Goal: Information Seeking & Learning: Learn about a topic

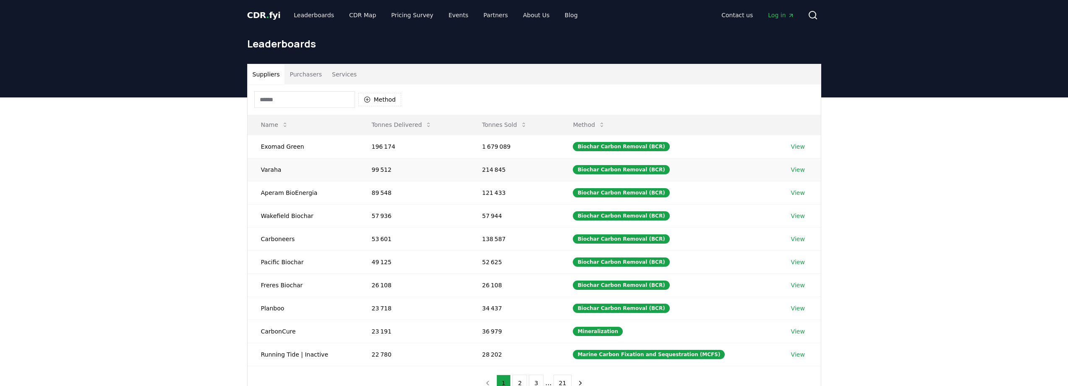
click at [798, 173] on link "View" at bounding box center [798, 169] width 14 height 8
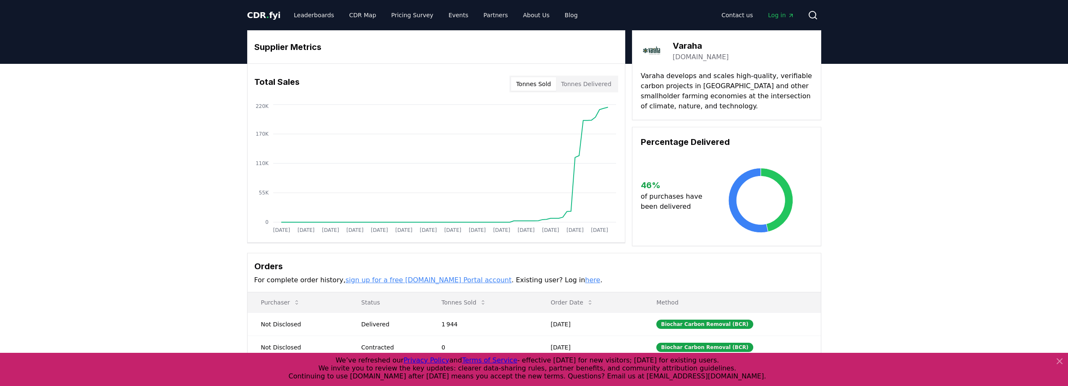
click at [691, 58] on link "varaha.earth" at bounding box center [701, 57] width 56 height 10
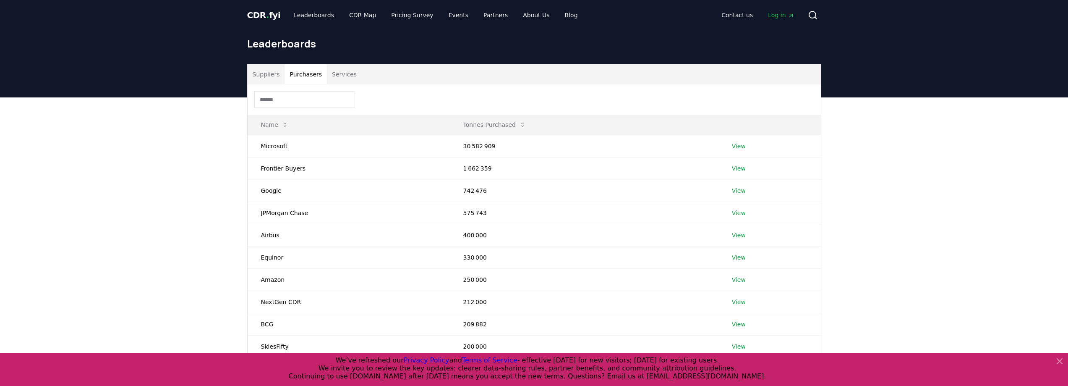
click at [307, 75] on button "Purchasers" at bounding box center [305, 74] width 42 height 20
click at [740, 142] on link "View" at bounding box center [739, 146] width 14 height 8
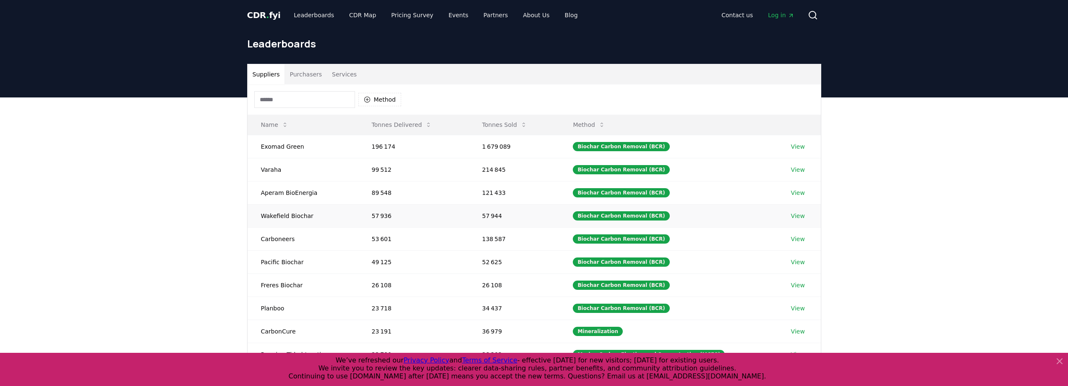
click at [794, 214] on link "View" at bounding box center [798, 215] width 14 height 8
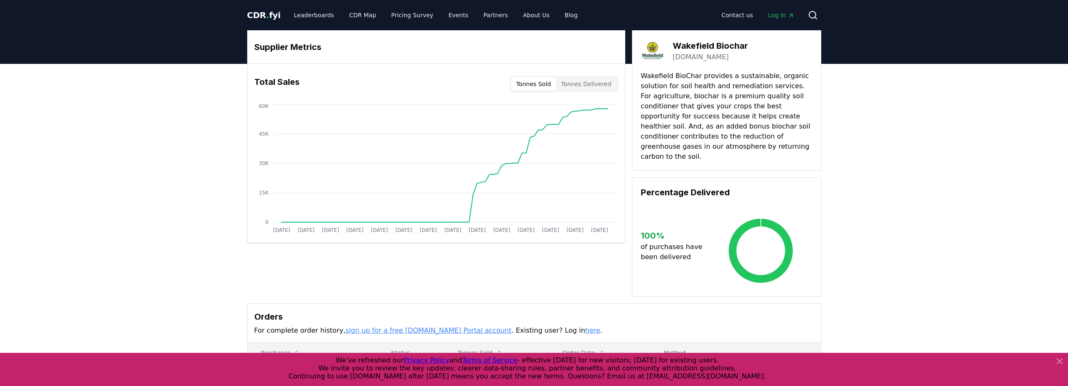
click at [702, 56] on link "wakefieldbiochar.com" at bounding box center [701, 57] width 56 height 10
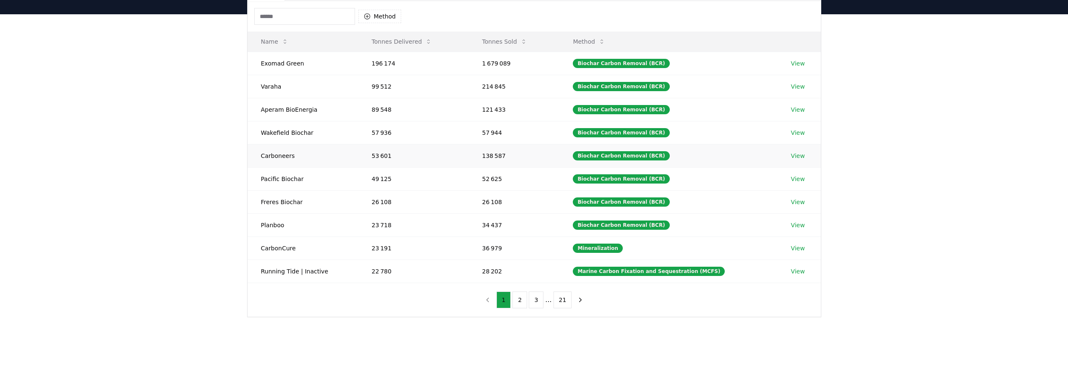
scroll to position [84, 0]
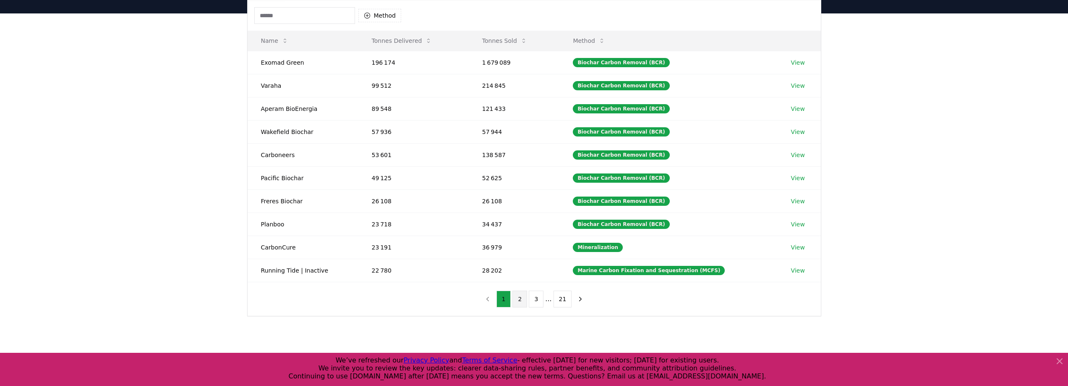
click at [516, 299] on button "2" at bounding box center [519, 298] width 15 height 17
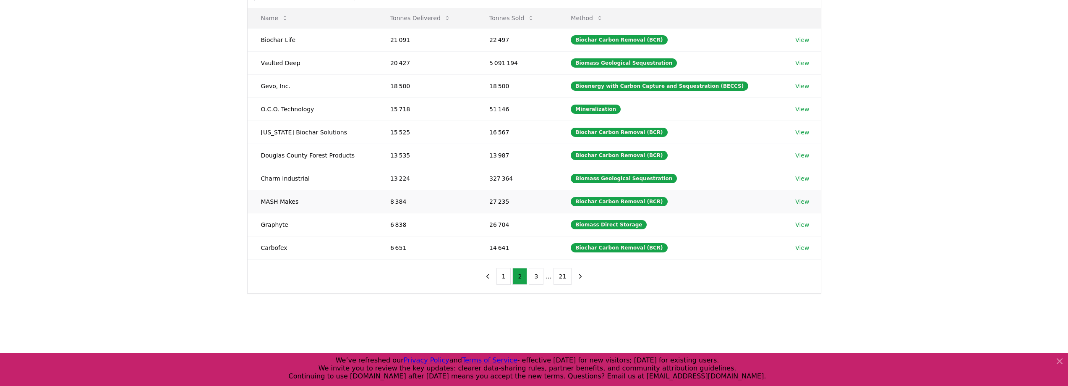
scroll to position [126, 0]
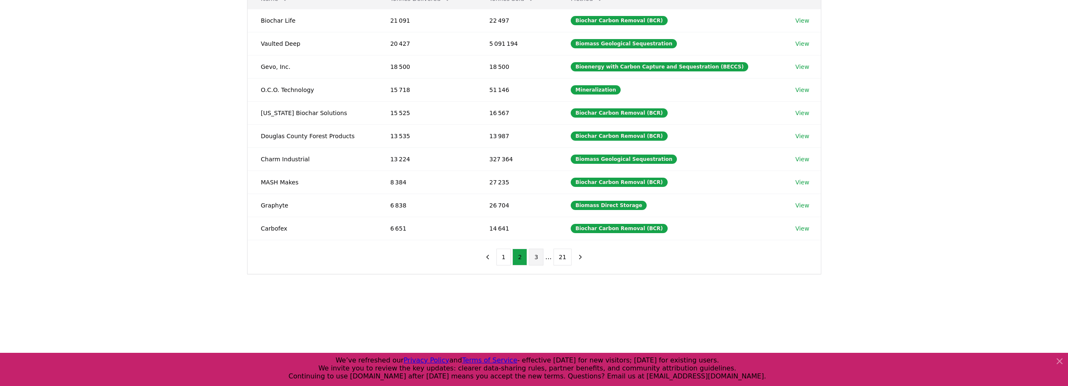
click at [532, 256] on button "3" at bounding box center [536, 256] width 15 height 17
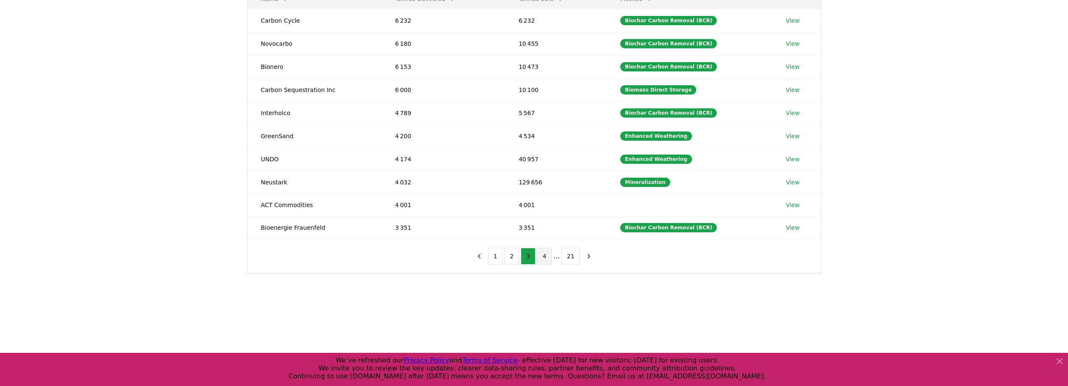
click at [543, 254] on button "4" at bounding box center [544, 256] width 15 height 17
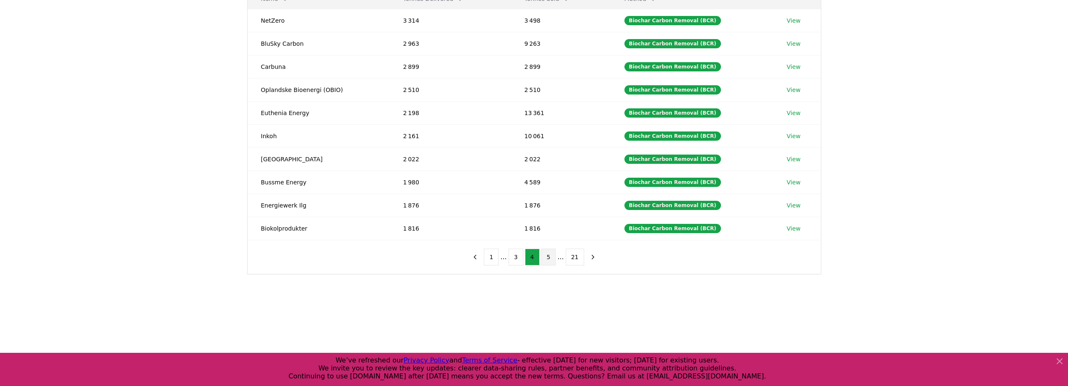
click at [544, 260] on button "5" at bounding box center [548, 256] width 15 height 17
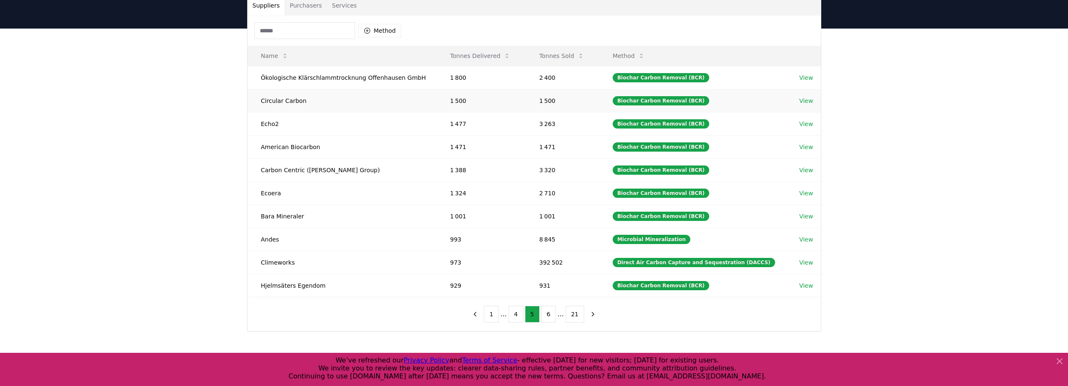
scroll to position [84, 0]
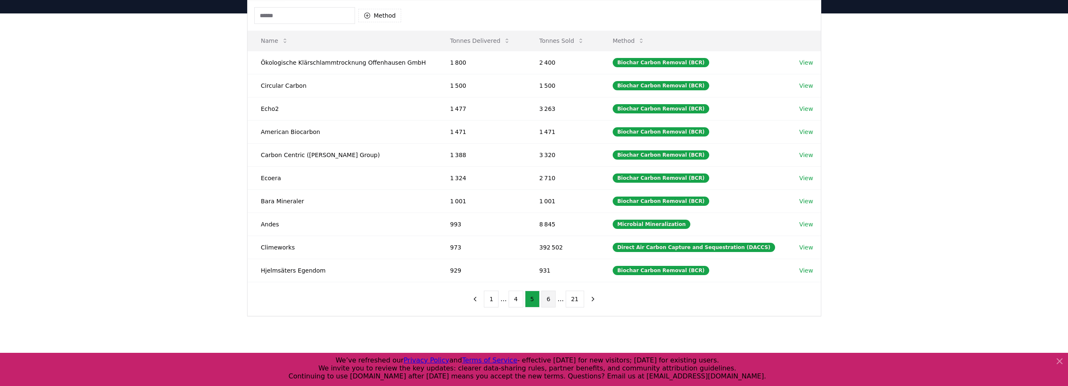
click at [552, 298] on button "6" at bounding box center [548, 298] width 15 height 17
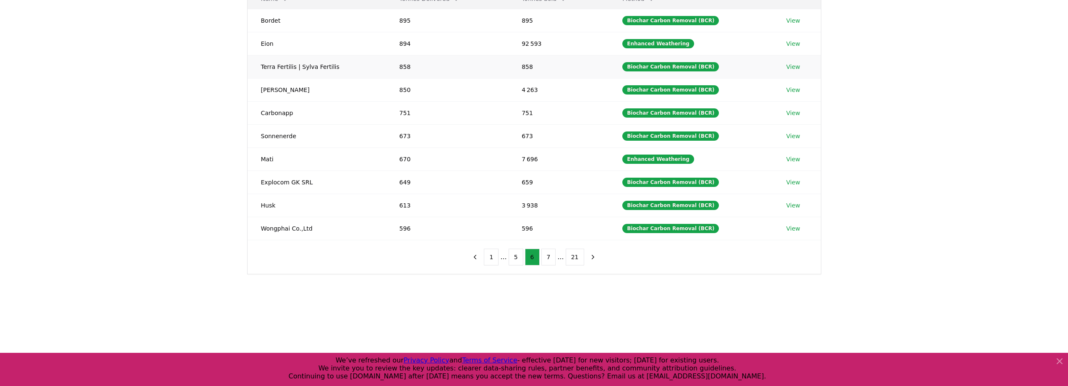
scroll to position [168, 0]
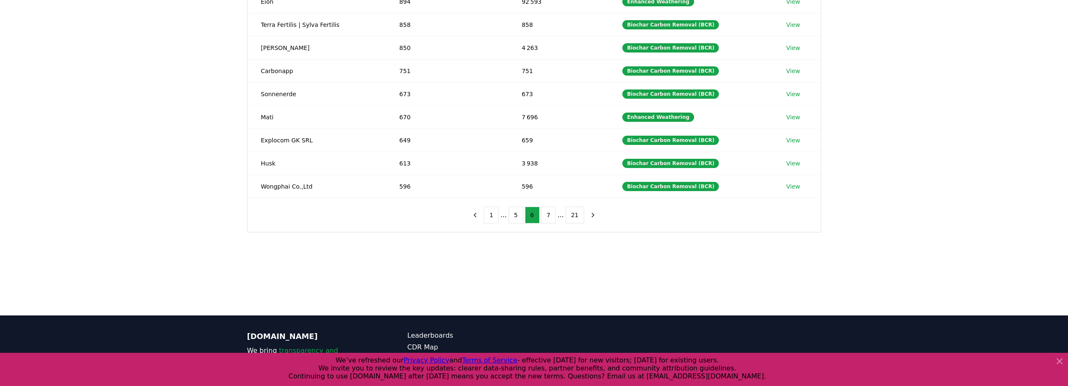
click at [548, 223] on div "1 ... 5 6 7 ... 21" at bounding box center [533, 215] width 149 height 34
click at [547, 219] on button "7" at bounding box center [548, 214] width 15 height 17
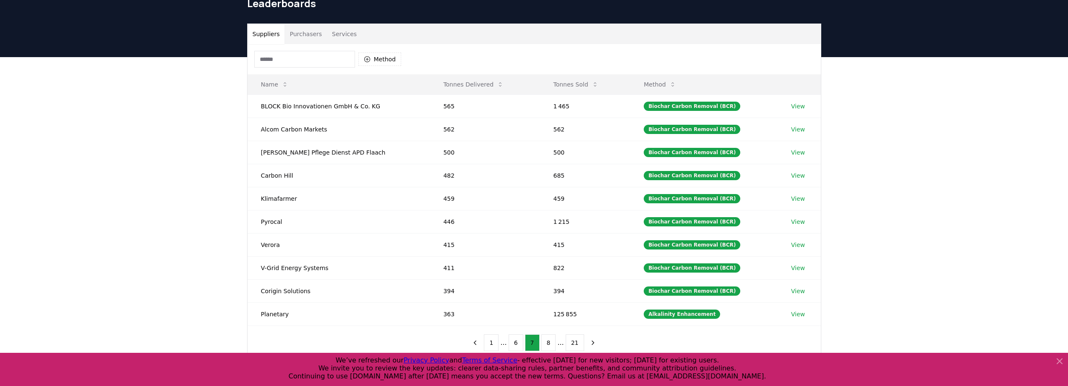
scroll to position [0, 0]
